Goal: Information Seeking & Learning: Learn about a topic

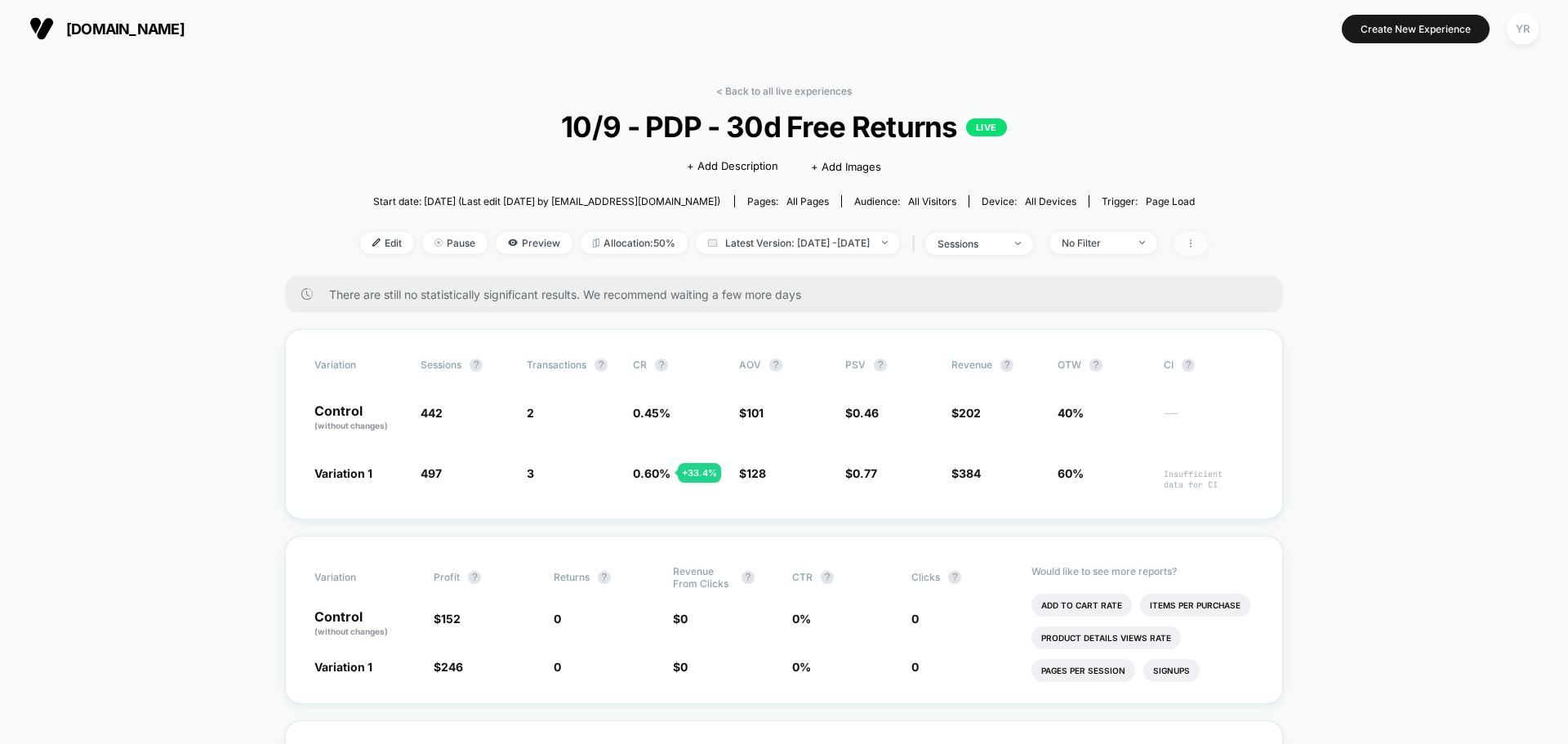
click at [1208, 241] on span at bounding box center [1190, 244] width 34 height 24
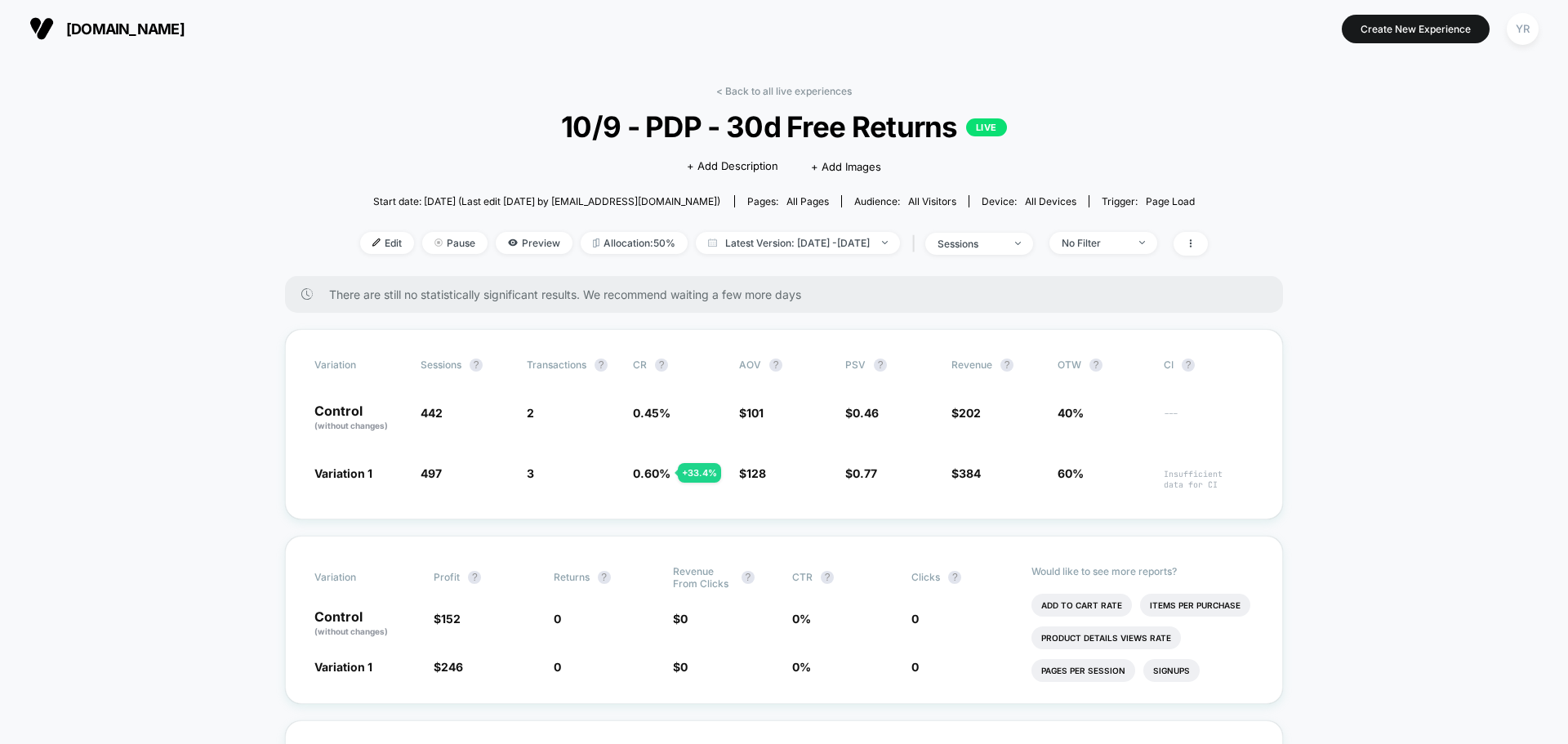
click at [380, 15] on section "[DOMAIN_NAME]" at bounding box center [273, 29] width 499 height 41
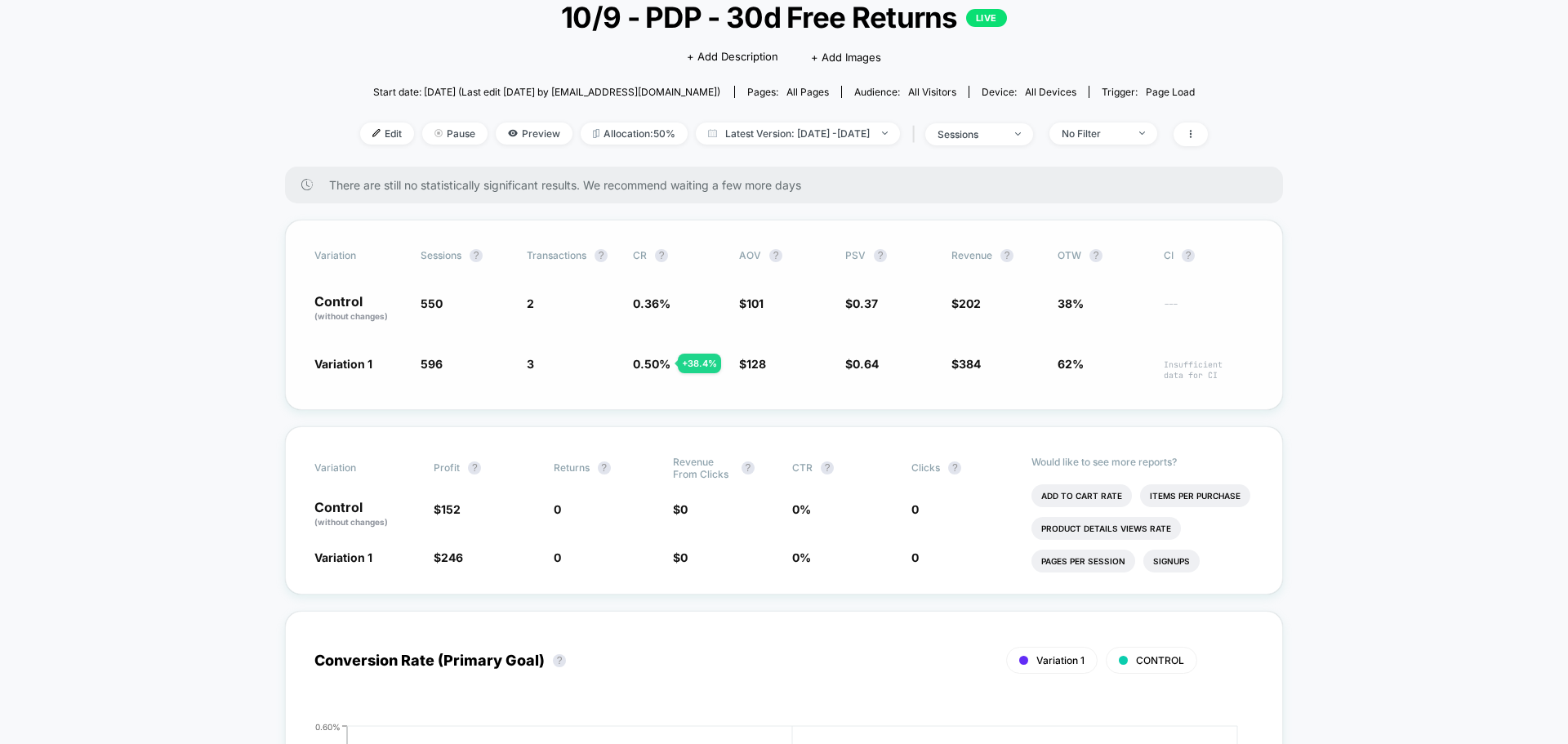
scroll to position [82, 0]
